Goal: Task Accomplishment & Management: Use online tool/utility

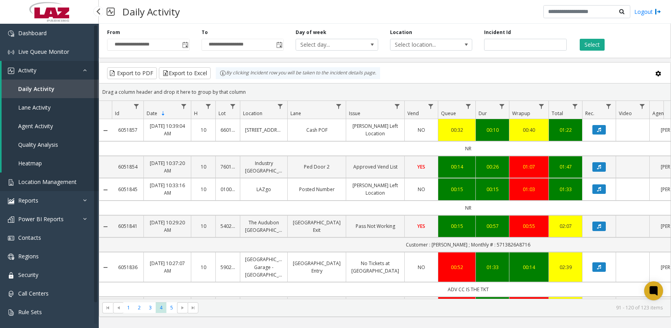
drag, startPoint x: 0, startPoint y: 0, endPoint x: 39, endPoint y: 179, distance: 182.9
click at [39, 179] on span "Location Management" at bounding box center [47, 182] width 59 height 8
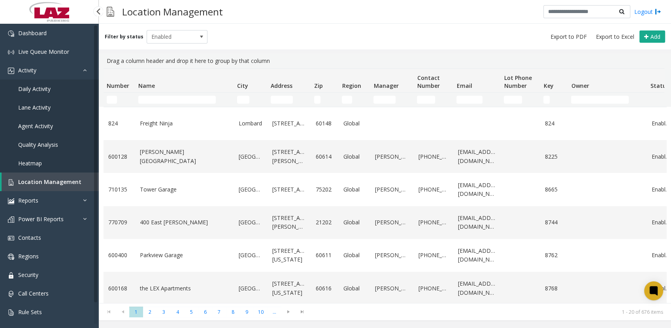
click at [30, 91] on span "Daily Activity" at bounding box center [34, 89] width 32 height 8
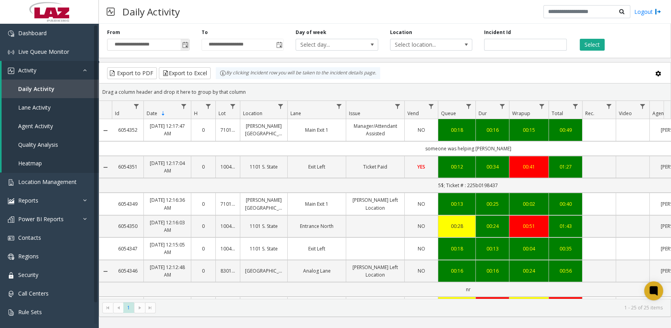
click at [187, 47] on span "Toggle popup" at bounding box center [185, 45] width 6 height 6
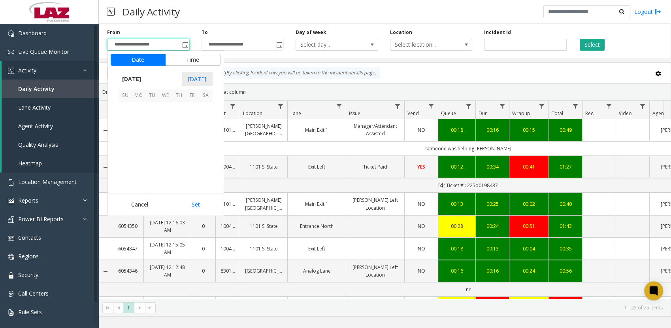
scroll to position [141817, 0]
click at [208, 133] on span "16" at bounding box center [205, 135] width 13 height 13
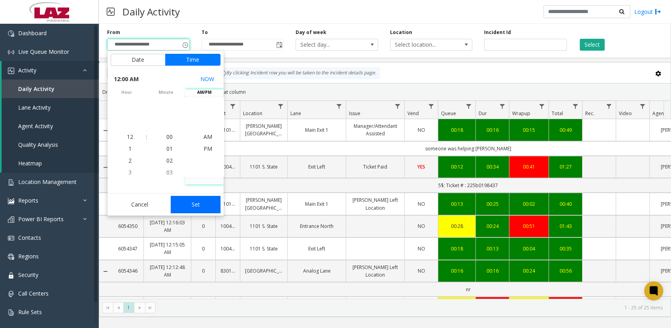
click at [201, 206] on button "Set" at bounding box center [196, 204] width 50 height 17
type input "**********"
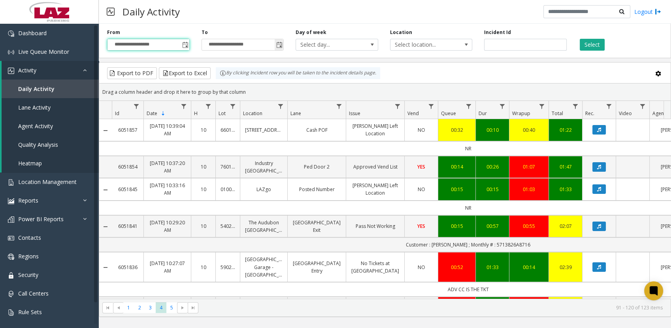
click at [283, 46] on span "Toggle popup" at bounding box center [279, 44] width 9 height 13
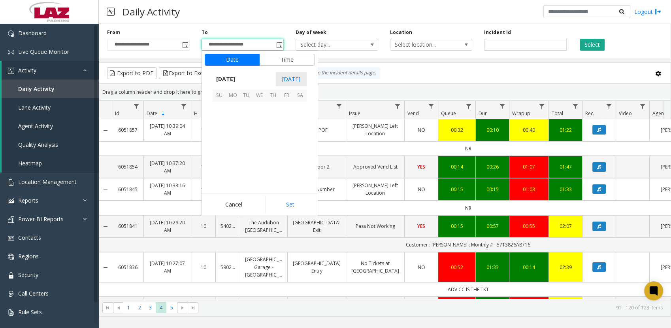
scroll to position [12, 0]
click at [301, 134] on span "16" at bounding box center [299, 135] width 13 height 13
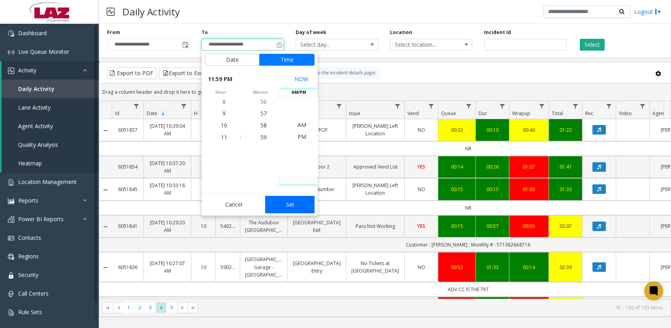
click at [292, 203] on button "Set" at bounding box center [290, 204] width 50 height 17
type input "**********"
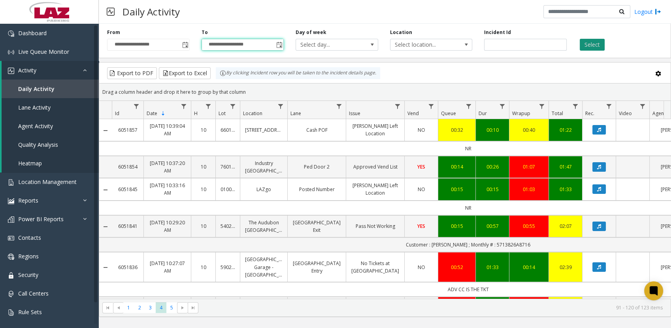
click at [582, 45] on button "Select" at bounding box center [592, 45] width 25 height 12
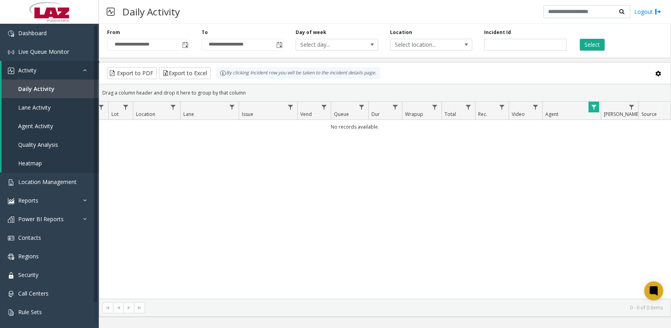
scroll to position [0, 113]
click at [590, 108] on span "Data table" at bounding box center [587, 107] width 6 height 6
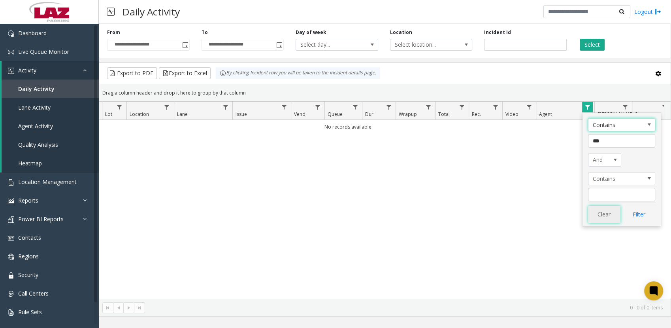
click at [609, 217] on button "Clear" at bounding box center [604, 214] width 32 height 17
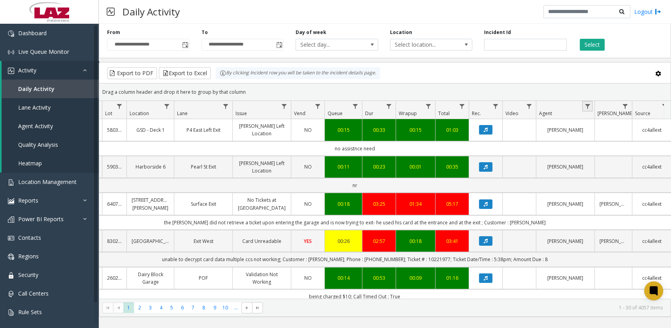
click at [587, 105] on span "Data table" at bounding box center [587, 106] width 6 height 6
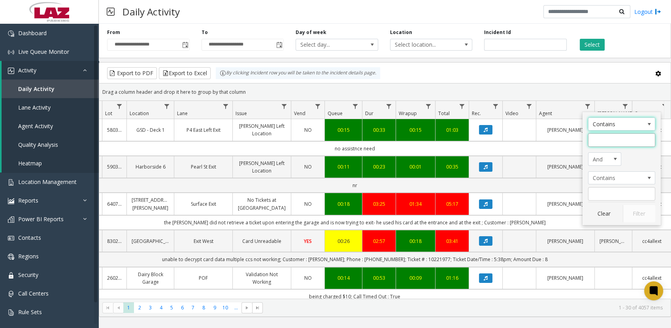
click at [603, 142] on input "Agent Filter" at bounding box center [621, 139] width 67 height 13
type input "******"
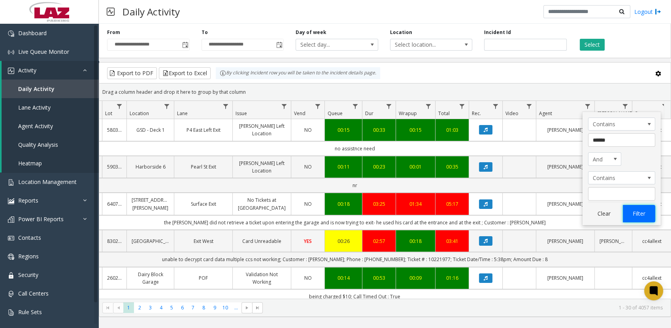
click at [634, 212] on button "Filter" at bounding box center [639, 213] width 32 height 17
